Goal: Task Accomplishment & Management: Manage account settings

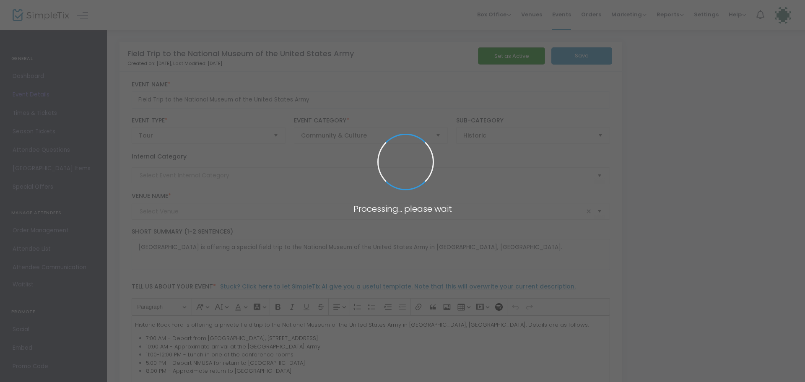
type input "Historic Rock Ford"
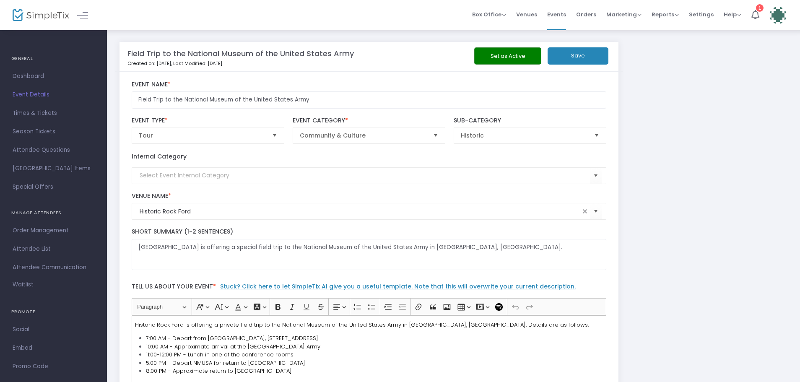
click at [579, 59] on button "Save" at bounding box center [578, 55] width 61 height 17
click at [504, 55] on button "Set as Active" at bounding box center [507, 55] width 67 height 17
click at [578, 60] on button "Save" at bounding box center [578, 55] width 61 height 17
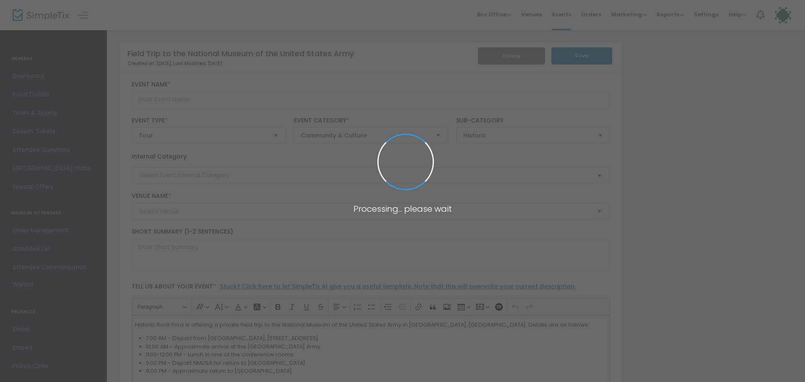
type input "Field Trip to the National Museum of the United States Army"
type textarea "[GEOGRAPHIC_DATA] is offering a special field trip to the National Museum of th…"
type input "Buy Tickets"
type input "Historic Rock Ford"
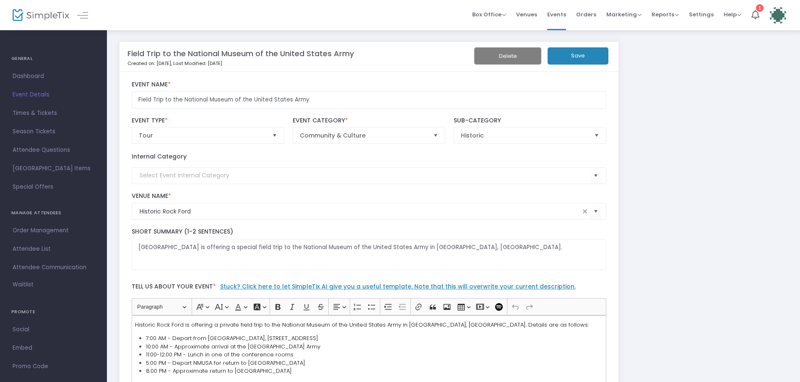
click at [583, 54] on button "Save" at bounding box center [578, 55] width 61 height 17
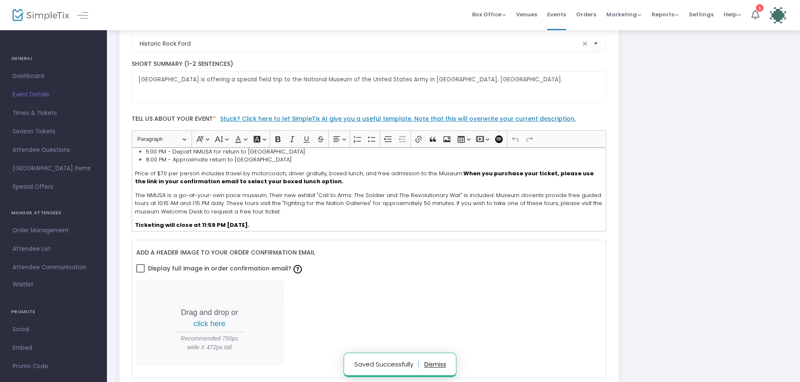
scroll to position [47, 0]
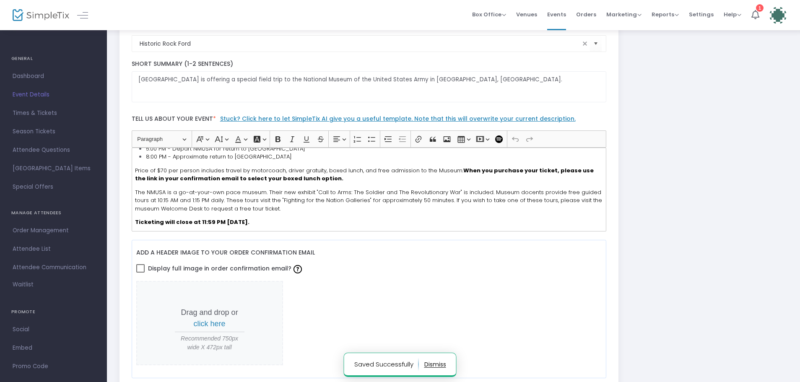
click at [163, 158] on span "8:00 PM - Approximate return to [GEOGRAPHIC_DATA]" at bounding box center [219, 157] width 146 height 8
click at [161, 164] on div "Historic Rock Ford is offering a private field trip to the National Museum of t…" at bounding box center [369, 190] width 475 height 84
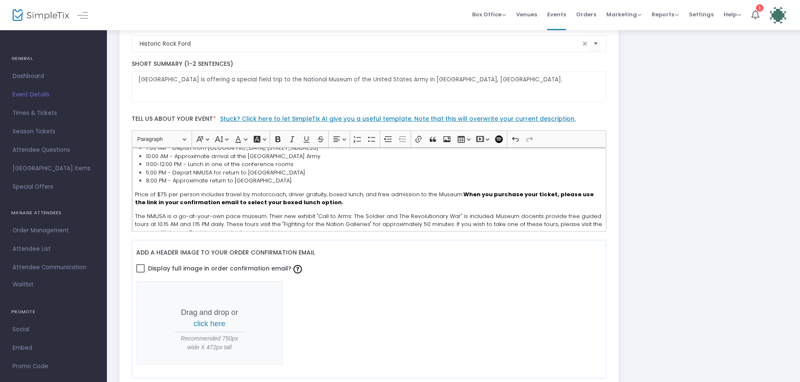
scroll to position [5, 0]
